Goal: Find specific page/section: Find specific page/section

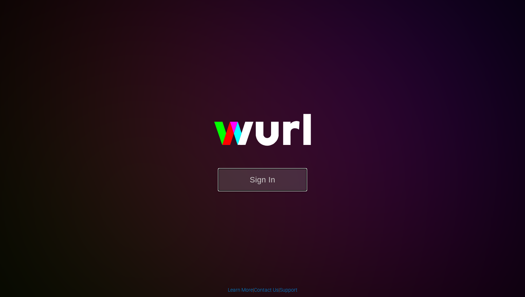
click at [255, 177] on button "Sign In" at bounding box center [262, 179] width 89 height 23
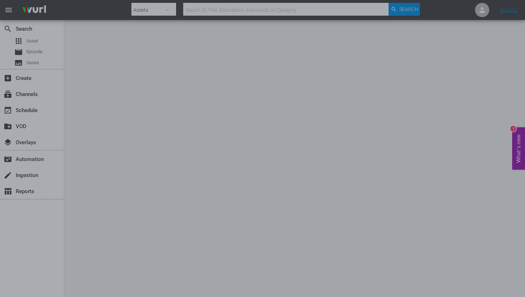
click at [103, 57] on div at bounding box center [262, 148] width 525 height 297
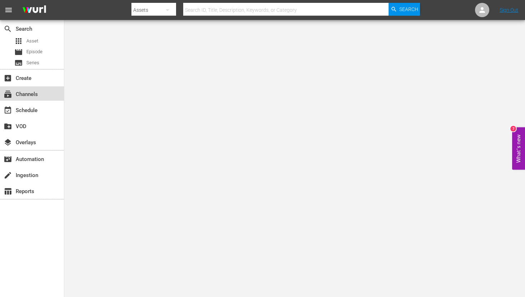
click at [24, 95] on div "subscriptions Channels" at bounding box center [20, 93] width 40 height 6
click at [10, 112] on span "event_available" at bounding box center [8, 110] width 9 height 9
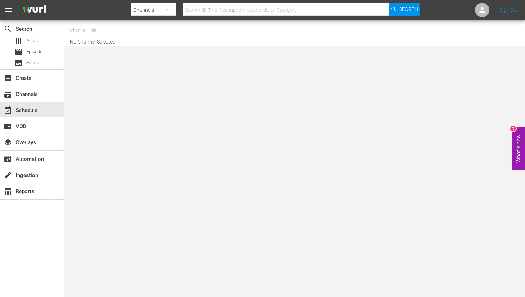
click at [116, 32] on input "text" at bounding box center [115, 30] width 91 height 17
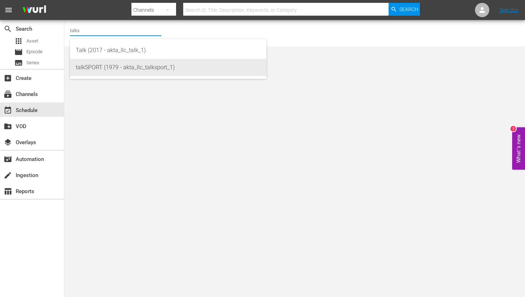
click at [122, 69] on div "talkSPORT (1979 - akta_llc_talksport_1)" at bounding box center [168, 67] width 185 height 17
type input "talkSPORT (1979 - akta_llc_talksport_1)"
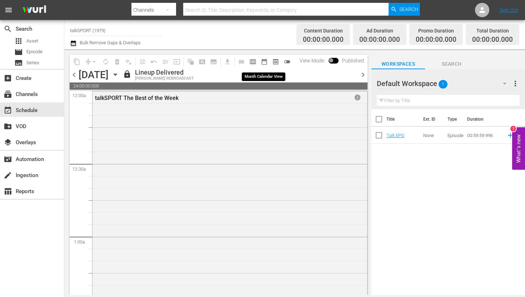
click at [266, 61] on span "date_range_outlined" at bounding box center [264, 61] width 7 height 7
